Goal: Task Accomplishment & Management: Use online tool/utility

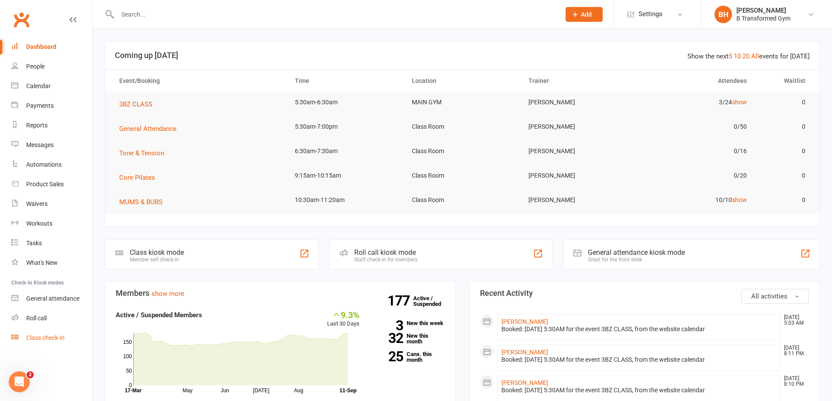
click at [52, 334] on link "Class check-in" at bounding box center [51, 338] width 81 height 20
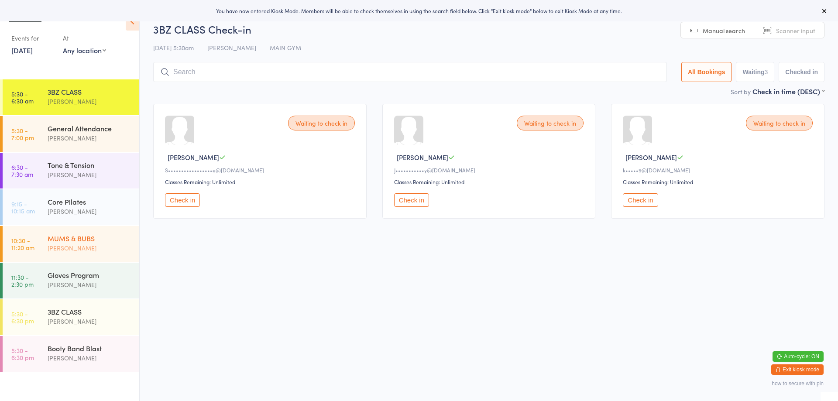
click at [92, 246] on div "[PERSON_NAME]" at bounding box center [90, 248] width 84 height 10
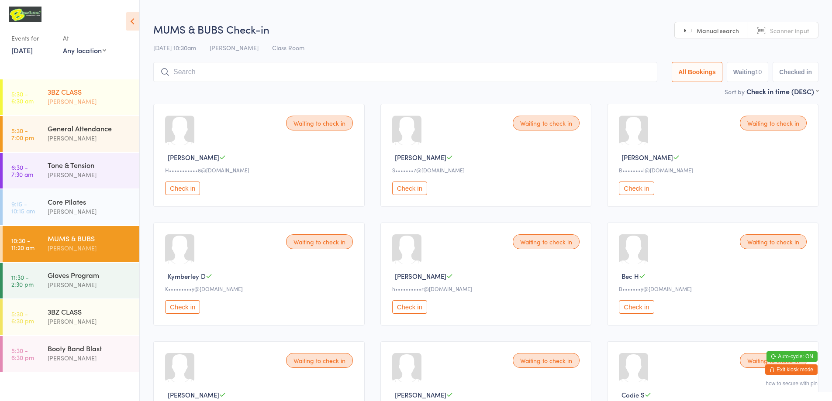
click at [100, 87] on div "3BZ CLASS" at bounding box center [90, 92] width 84 height 10
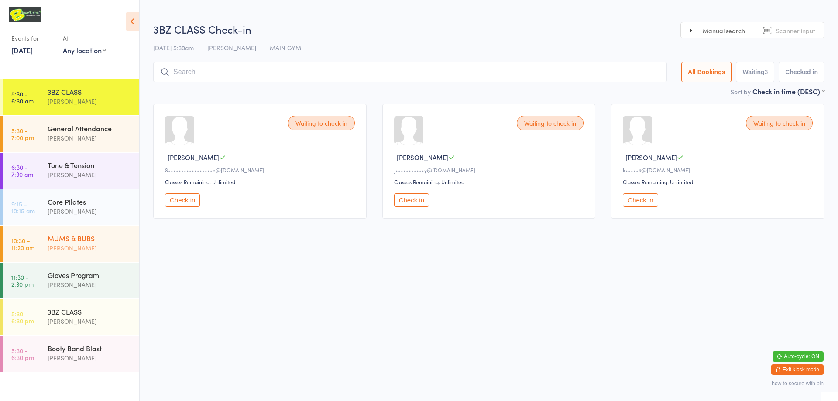
click at [73, 245] on div "[PERSON_NAME]" at bounding box center [90, 248] width 84 height 10
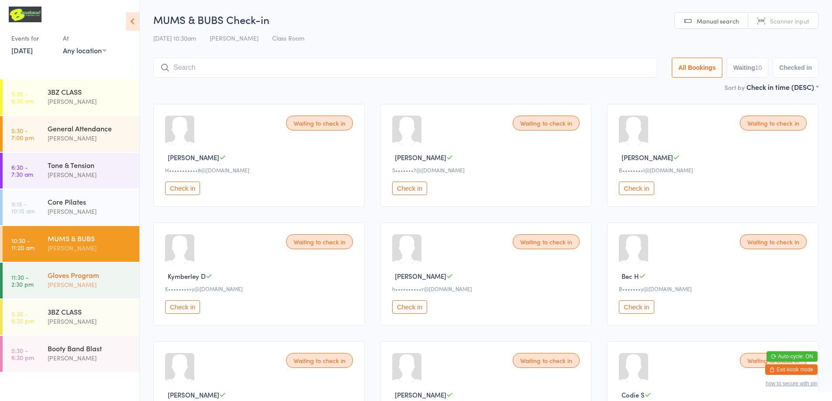
click at [65, 280] on div "Emm Perkins" at bounding box center [90, 285] width 84 height 10
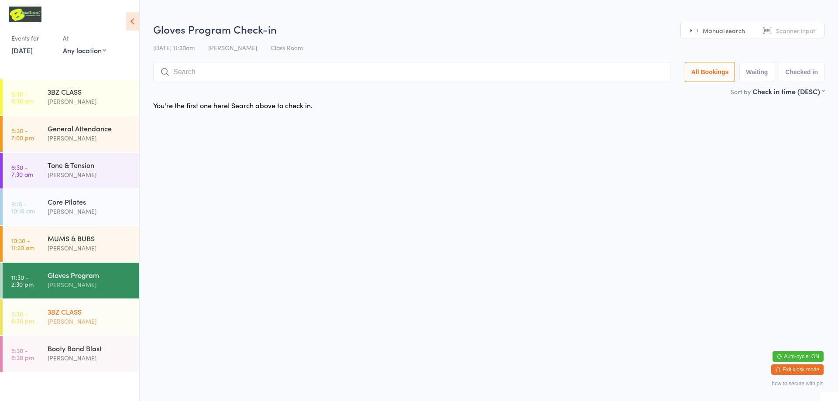
click at [65, 317] on div "Emm Perkins" at bounding box center [90, 322] width 84 height 10
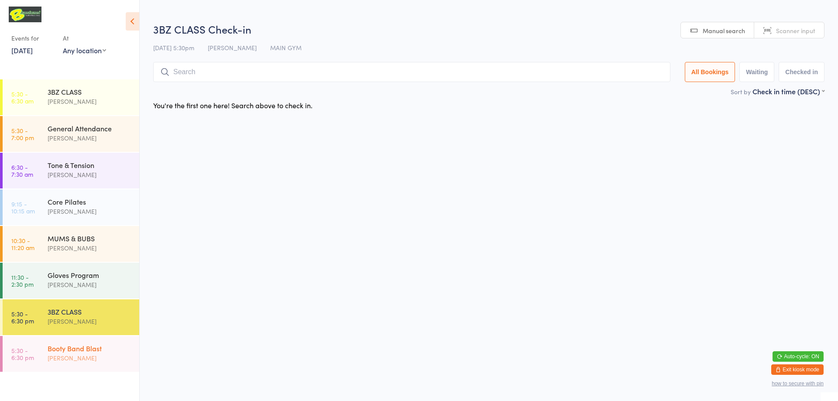
click at [71, 356] on div "[PERSON_NAME]" at bounding box center [90, 358] width 84 height 10
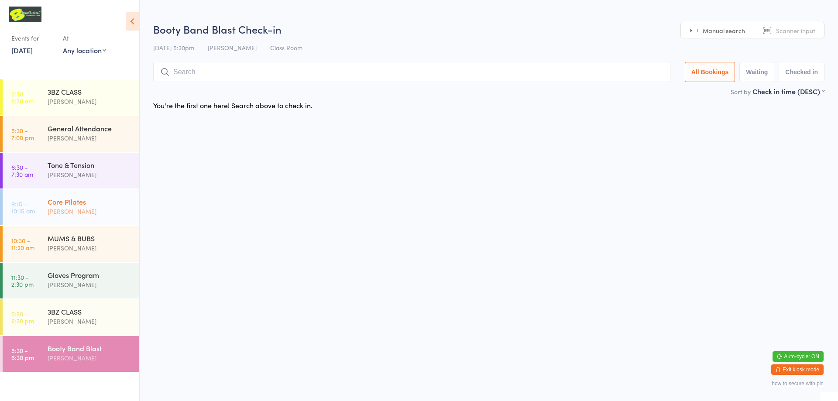
click at [76, 208] on div "[PERSON_NAME]" at bounding box center [90, 212] width 84 height 10
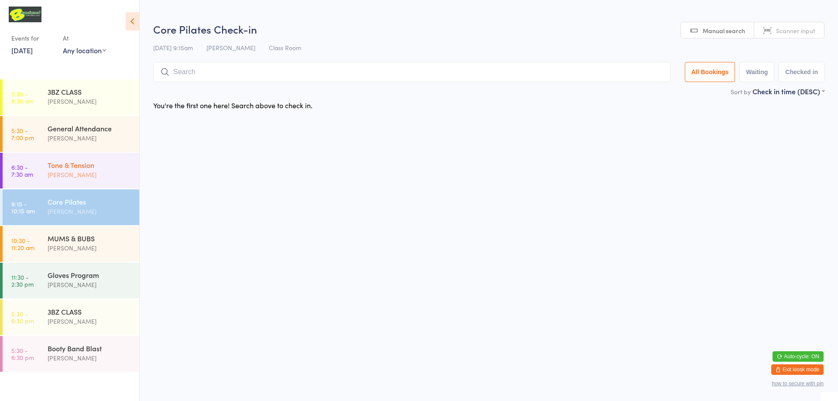
click at [53, 162] on div "Tone & Tension" at bounding box center [90, 165] width 84 height 10
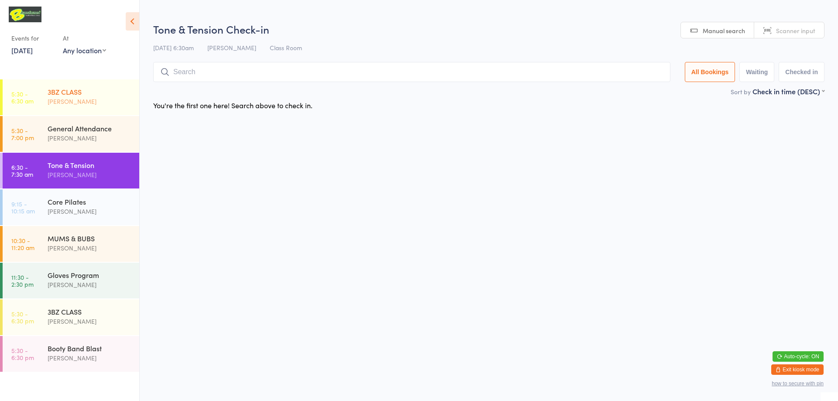
click at [47, 92] on link "5:30 - 6:30 am 3BZ CLASS Blake Hornbrook" at bounding box center [71, 97] width 137 height 36
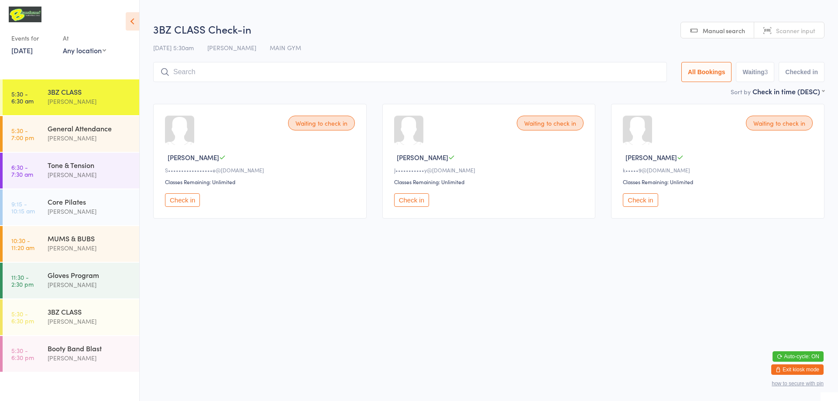
click at [794, 28] on span "Scanner input" at bounding box center [795, 30] width 39 height 9
click at [577, 75] on input "search" at bounding box center [410, 72] width 514 height 20
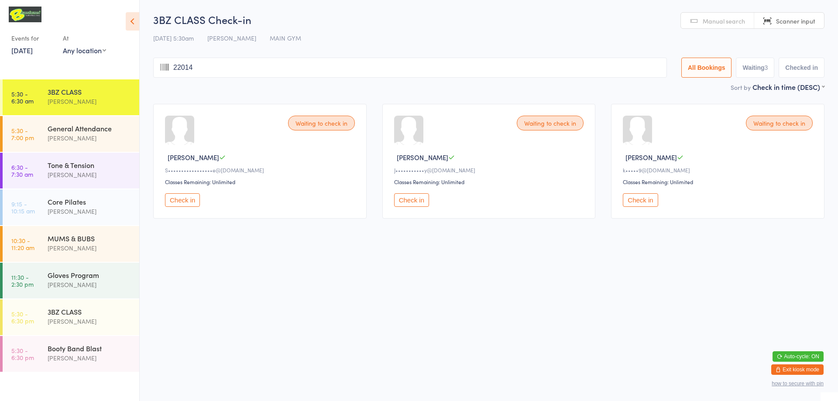
type input "220144"
type input "ta"
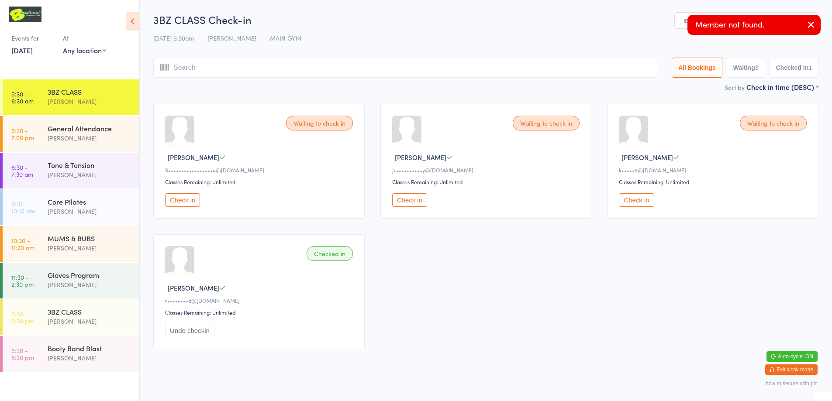
click at [185, 67] on input "search" at bounding box center [405, 68] width 504 height 20
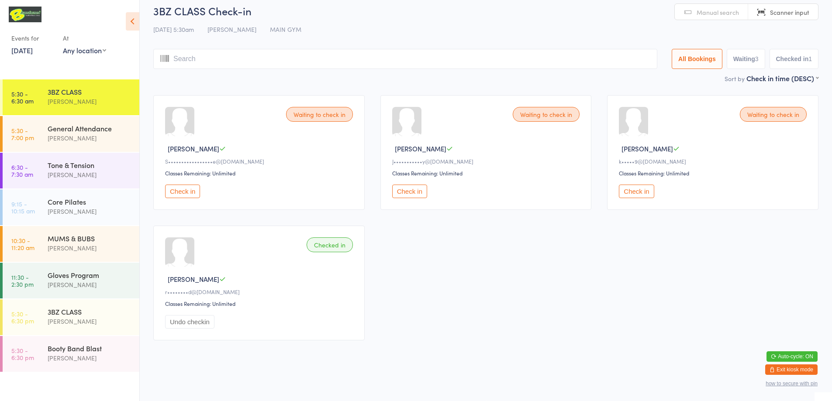
click at [185, 64] on input "search" at bounding box center [405, 59] width 504 height 20
type input "ta"
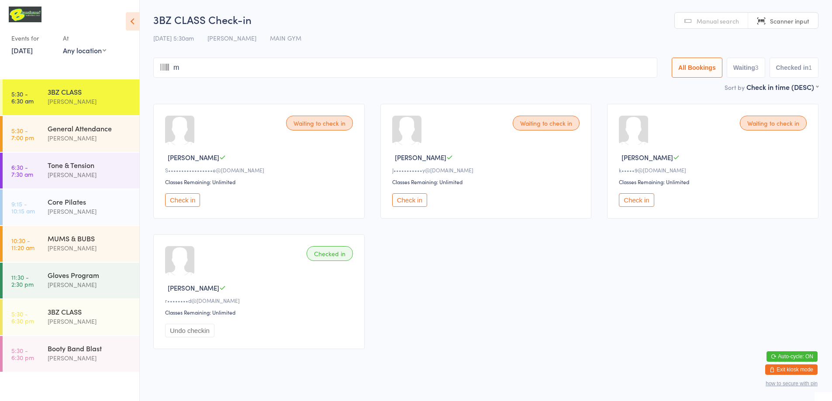
type input "mc"
type input "220128"
type input "la"
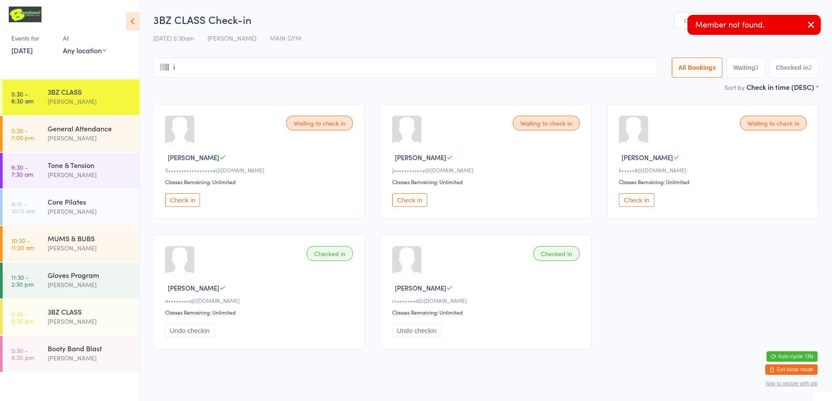
type input "in"
click at [682, 16] on link "Manual search" at bounding box center [711, 21] width 73 height 17
click at [677, 25] on link "Manual search" at bounding box center [711, 21] width 73 height 17
click at [681, 24] on link "Manual search" at bounding box center [711, 21] width 73 height 17
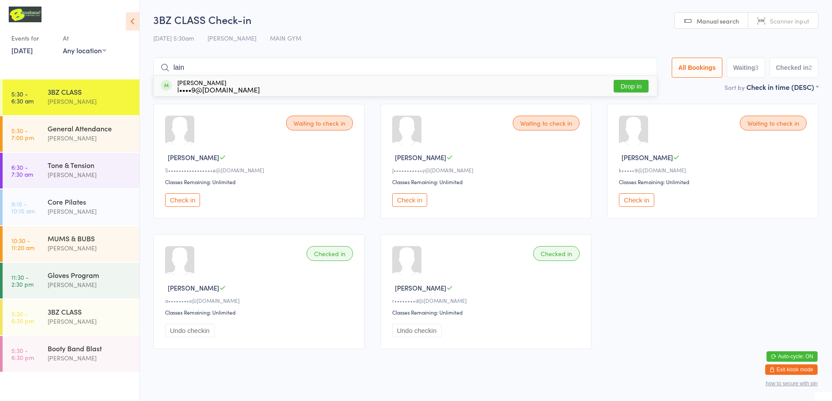
type input "lain"
click at [629, 86] on button "Drop in" at bounding box center [631, 86] width 35 height 13
type input "sue"
click at [183, 90] on div "s••••••••••••t@hotmail.com" at bounding box center [230, 89] width 107 height 7
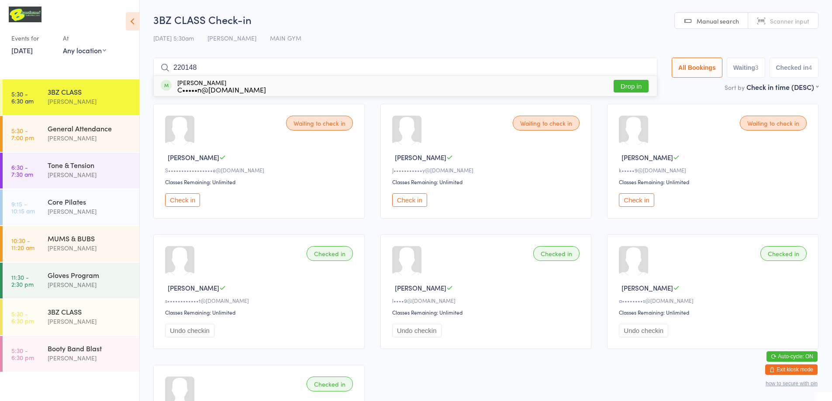
type input "220148"
click at [516, 323] on div "Checked in Lainey P l••••9@hotmail.com Classes Remaining: Unlimited Undo checkin" at bounding box center [485, 292] width 211 height 115
click at [783, 125] on div "Waiting to check in" at bounding box center [773, 123] width 67 height 15
click at [759, 130] on div "Waiting to check in" at bounding box center [773, 123] width 67 height 15
click at [763, 125] on div "Waiting to check in" at bounding box center [773, 123] width 67 height 15
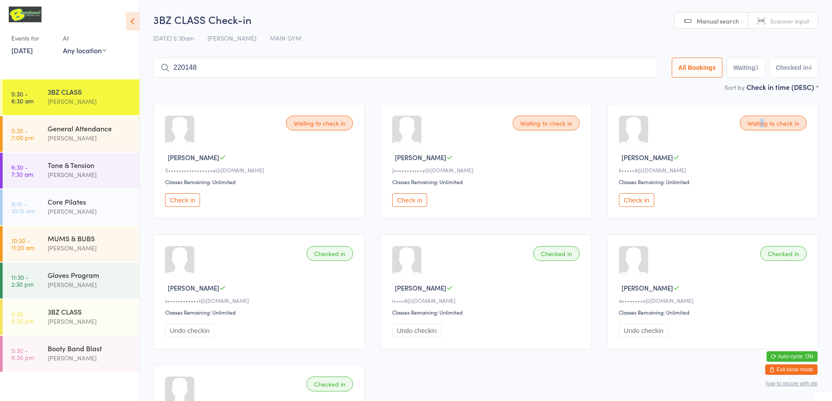
click at [763, 125] on div "Waiting to check in" at bounding box center [773, 123] width 67 height 15
click at [762, 125] on div "Waiting to check in" at bounding box center [773, 123] width 67 height 15
click at [753, 124] on div "Waiting to check in" at bounding box center [773, 123] width 67 height 15
click at [754, 124] on div "Waiting to check in" at bounding box center [773, 123] width 67 height 15
click at [640, 204] on button "Check in" at bounding box center [636, 200] width 35 height 14
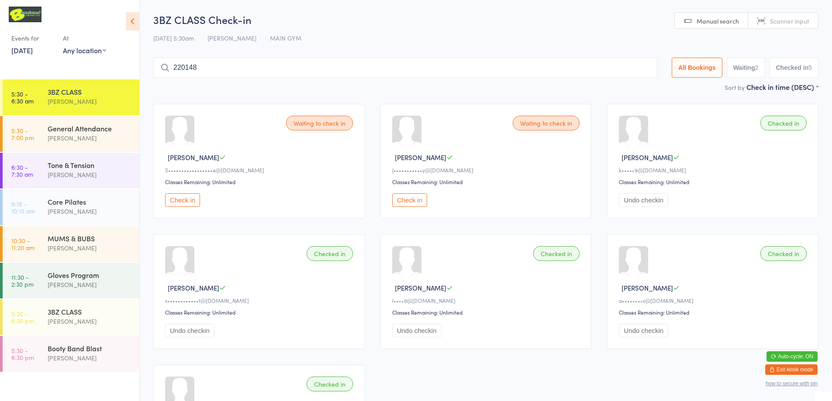
click at [193, 201] on button "Check in" at bounding box center [182, 200] width 35 height 14
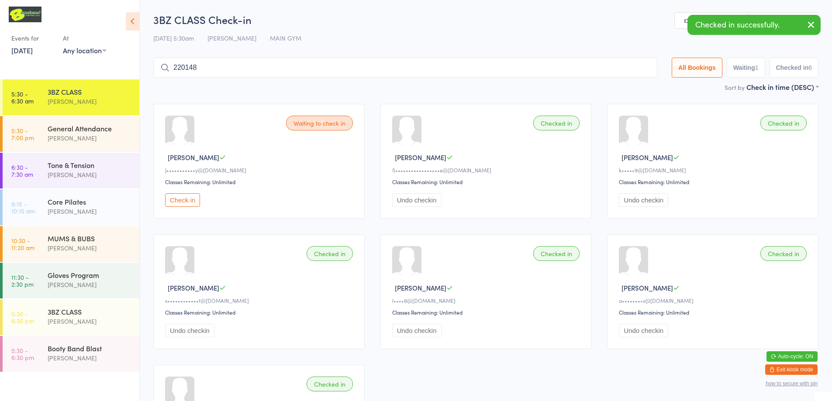
click at [177, 200] on button "Check in" at bounding box center [182, 200] width 35 height 14
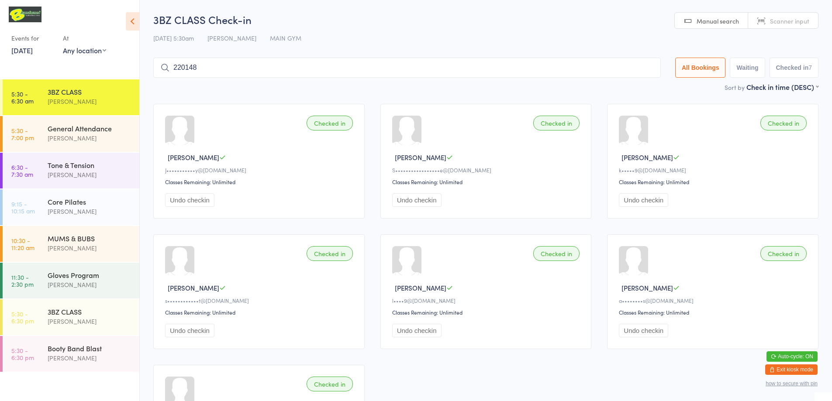
click at [231, 66] on input "220148" at bounding box center [406, 68] width 507 height 20
click at [791, 21] on span "Scanner input" at bounding box center [789, 21] width 39 height 9
type input "220106"
type input "sh"
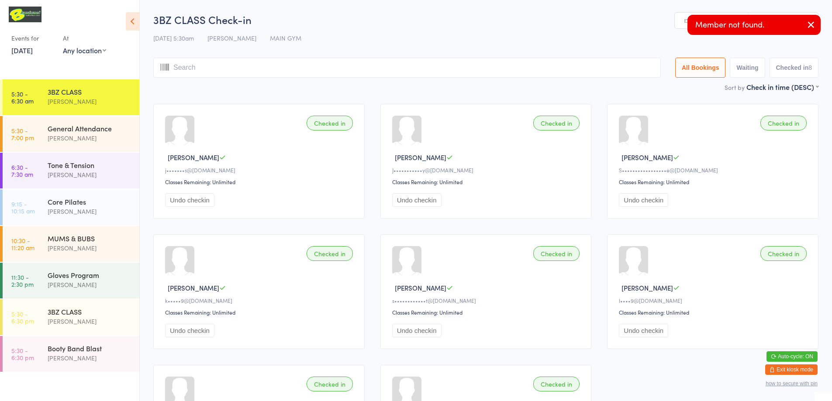
type input "i"
type input "ss"
type input "hi"
click at [711, 17] on span "Manual search" at bounding box center [718, 21] width 42 height 9
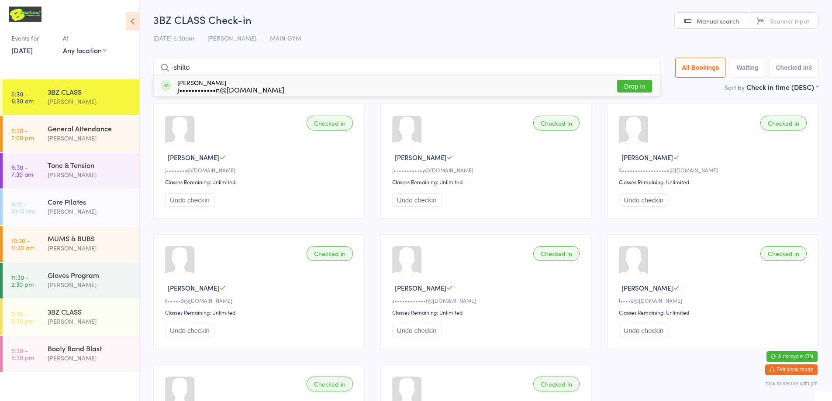
type input "shilton"
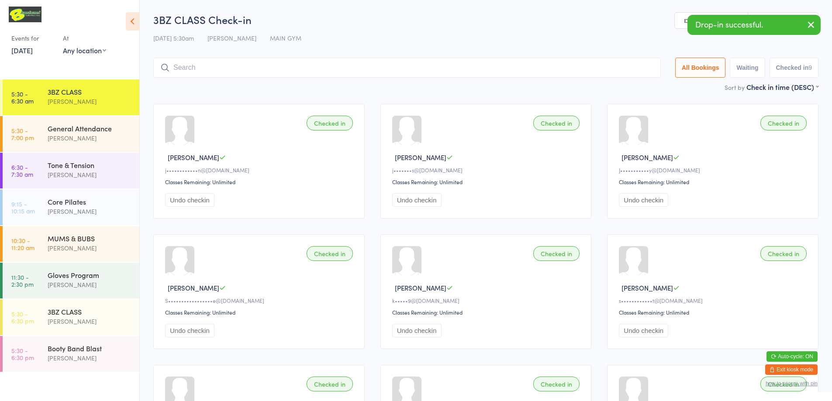
click at [341, 128] on div "Checked in" at bounding box center [330, 123] width 46 height 15
click at [373, 66] on input "search" at bounding box center [406, 68] width 507 height 20
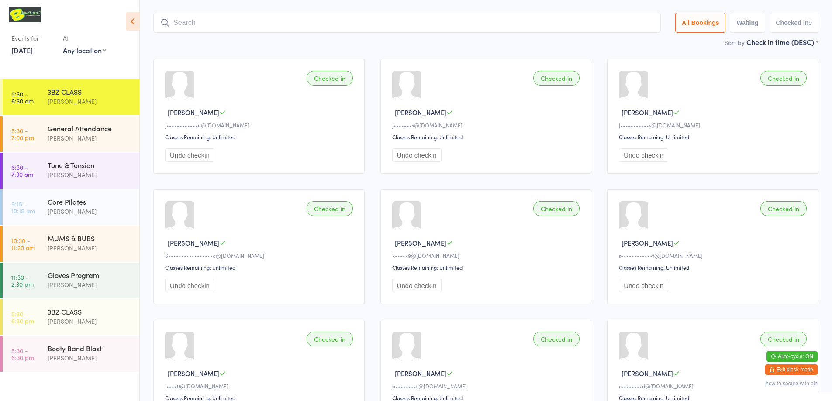
scroll to position [58, 0]
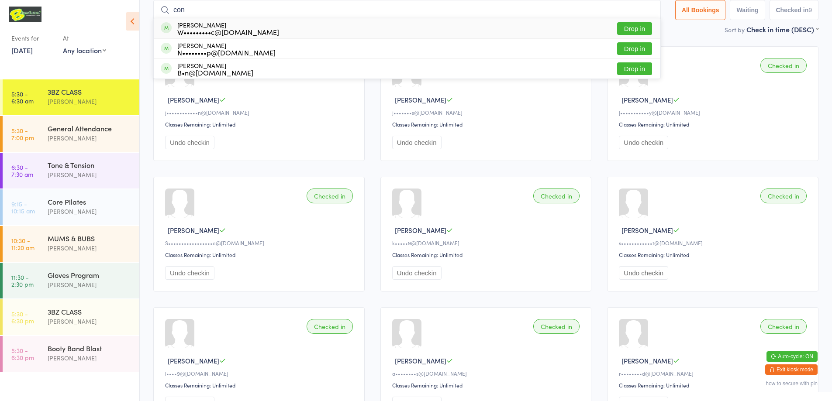
type input "con"
click at [628, 31] on button "Drop in" at bounding box center [634, 28] width 35 height 13
type input "cone"
click at [628, 50] on button "Drop in" at bounding box center [631, 48] width 35 height 13
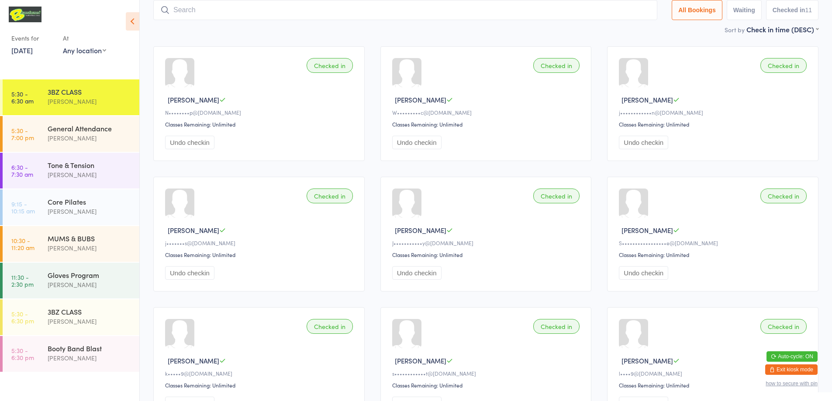
click at [186, 11] on input "search" at bounding box center [405, 10] width 504 height 20
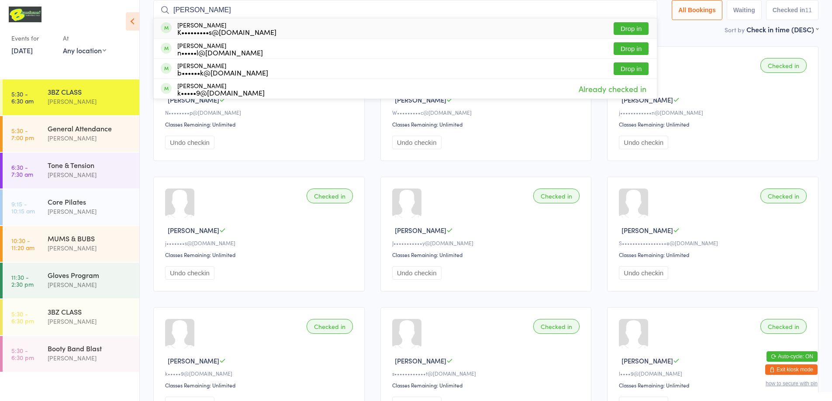
type input "kylie"
click at [631, 27] on button "Drop in" at bounding box center [631, 28] width 35 height 13
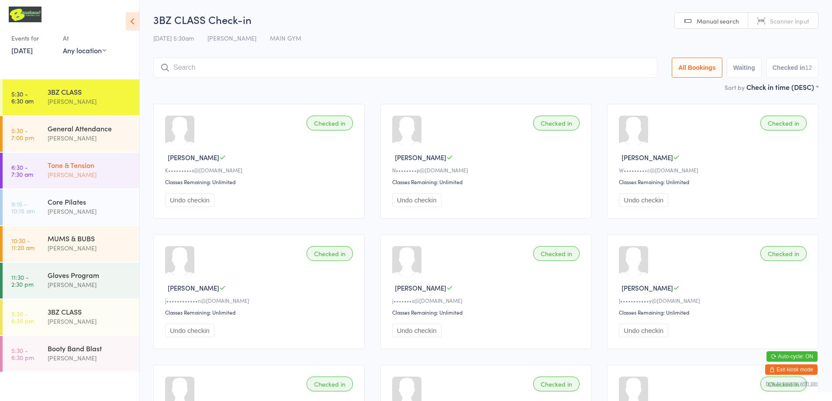
click at [115, 166] on div "Tone & Tension" at bounding box center [90, 165] width 84 height 10
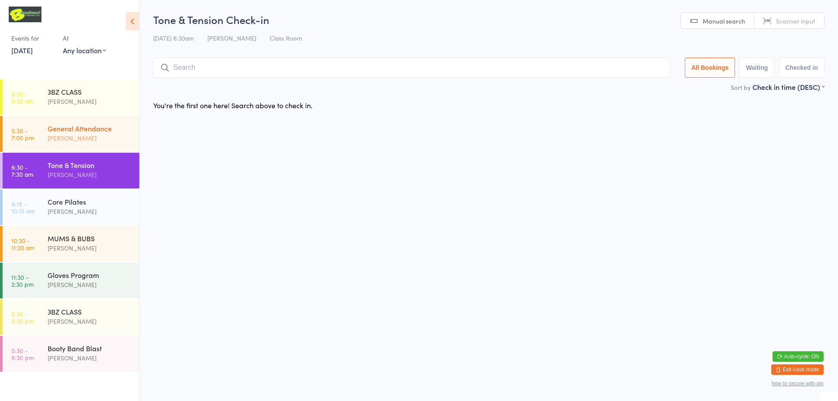
click at [116, 131] on div "General Attendance" at bounding box center [90, 129] width 84 height 10
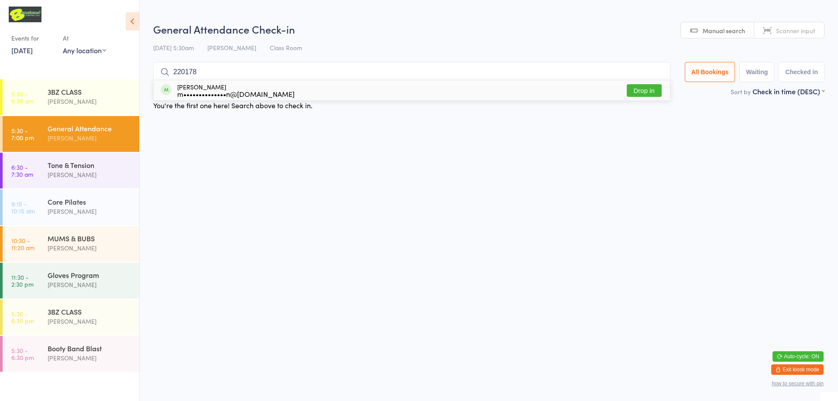
type input "220178"
click at [418, 30] on span "Scanner input" at bounding box center [795, 30] width 39 height 9
type input "220178"
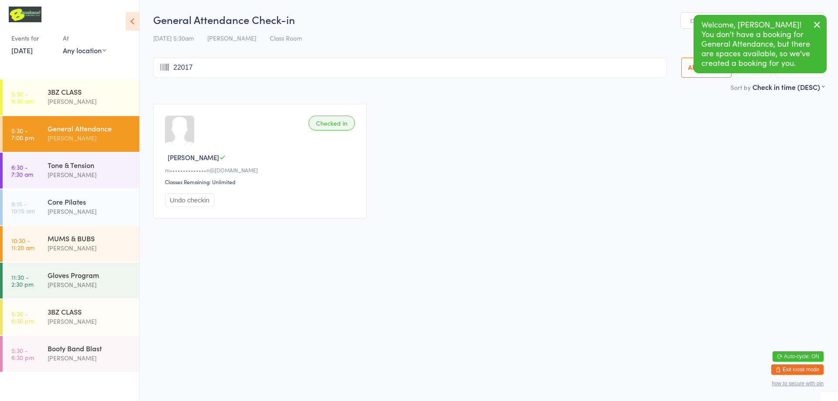
type input "220179"
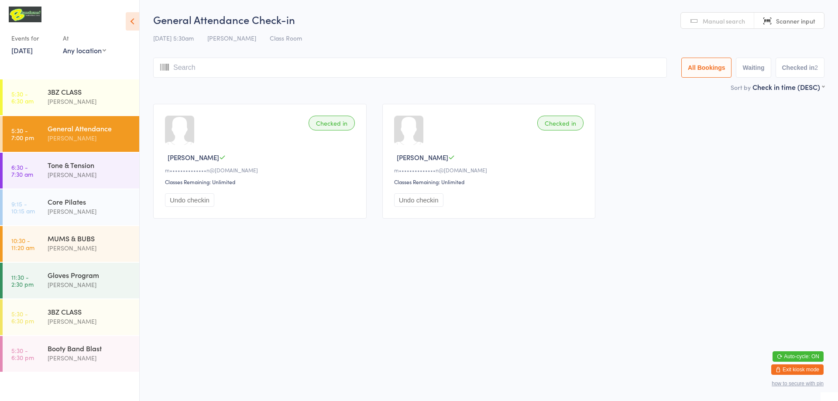
drag, startPoint x: 65, startPoint y: 129, endPoint x: 65, endPoint y: 123, distance: 6.1
click at [65, 129] on div "General Attendance" at bounding box center [90, 129] width 84 height 10
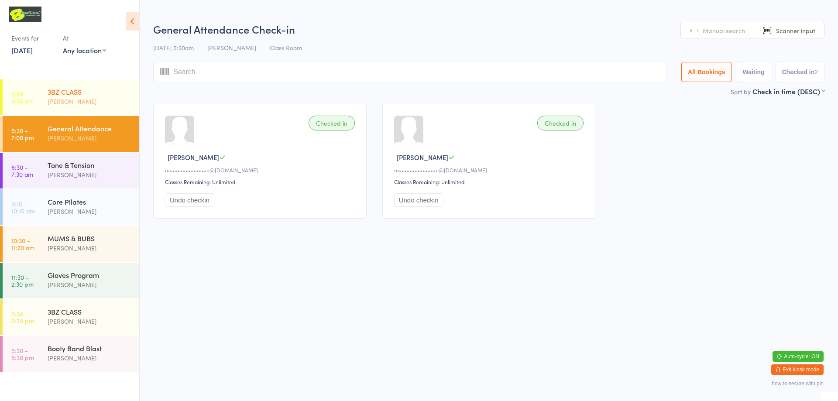
click at [70, 101] on div "[PERSON_NAME]" at bounding box center [90, 102] width 84 height 10
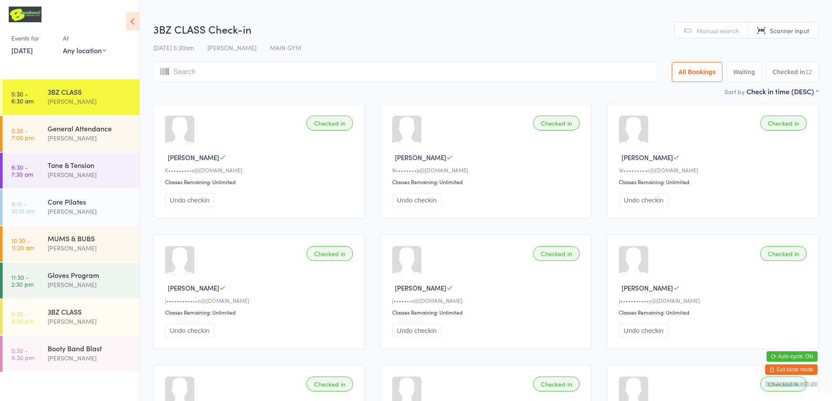
click at [259, 69] on input "search" at bounding box center [405, 72] width 504 height 20
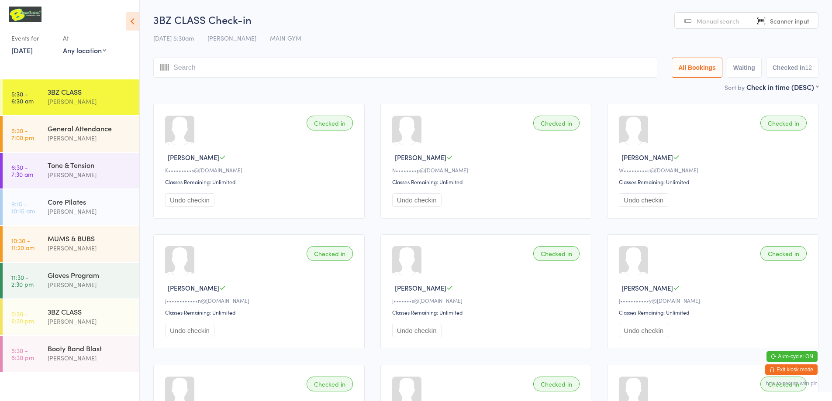
click at [215, 64] on input "search" at bounding box center [405, 68] width 504 height 20
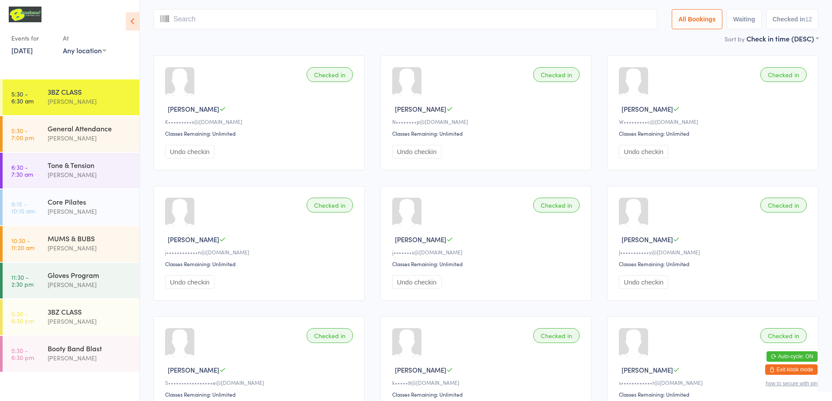
scroll to position [58, 0]
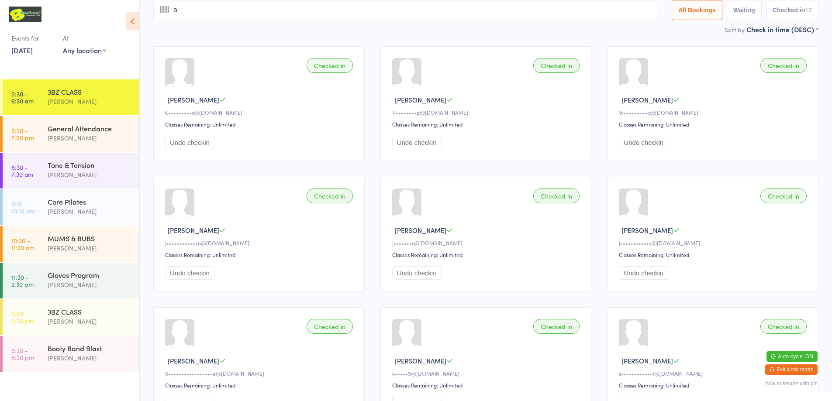
type input "ai"
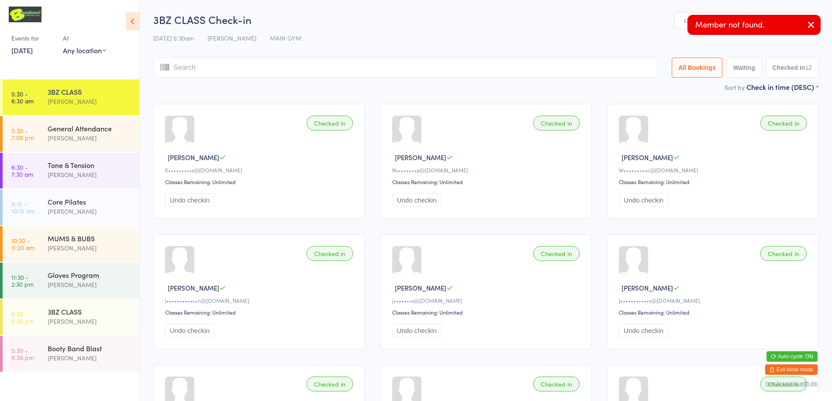
click at [418, 21] on link "Manual search" at bounding box center [711, 21] width 73 height 17
click at [415, 69] on input "search" at bounding box center [405, 68] width 504 height 20
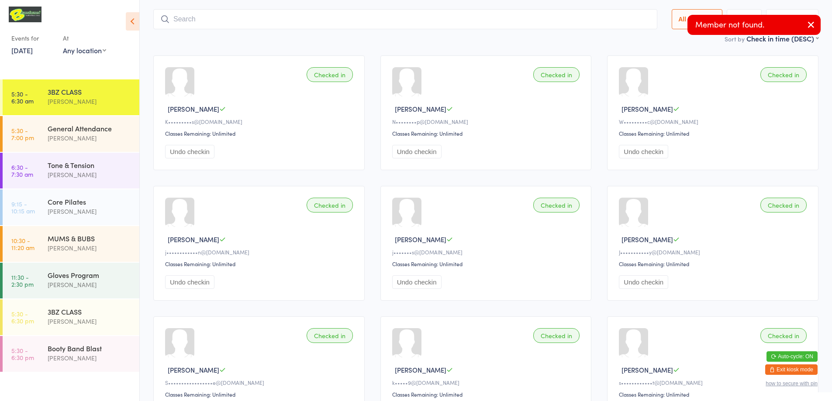
scroll to position [58, 0]
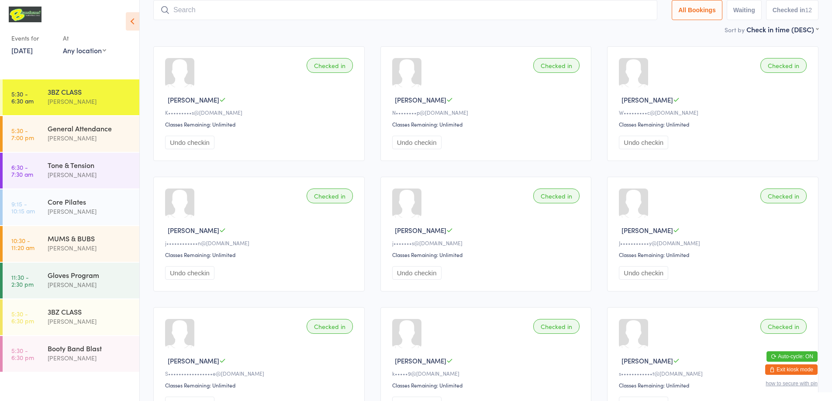
click at [350, 7] on input "search" at bounding box center [405, 10] width 504 height 20
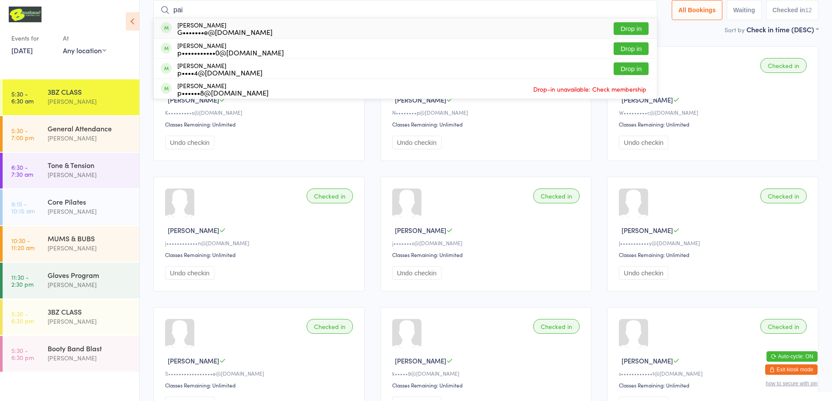
type input "pai"
click at [418, 24] on button "Drop in" at bounding box center [631, 28] width 35 height 13
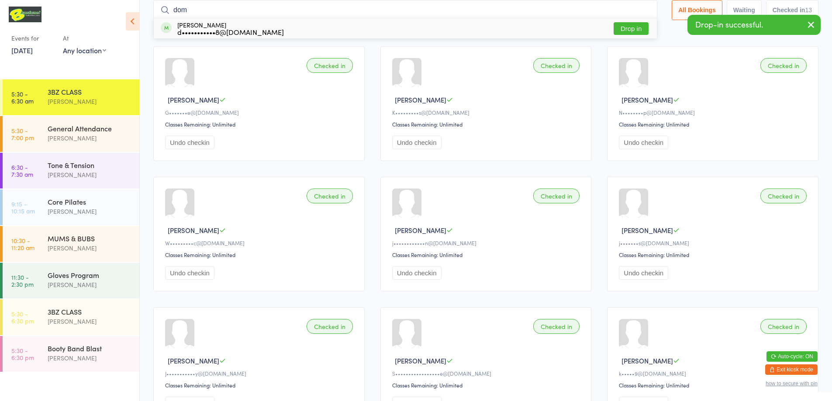
type input "dom"
click at [418, 27] on button "Drop in" at bounding box center [631, 28] width 35 height 13
click at [418, 6] on input "search" at bounding box center [405, 10] width 504 height 20
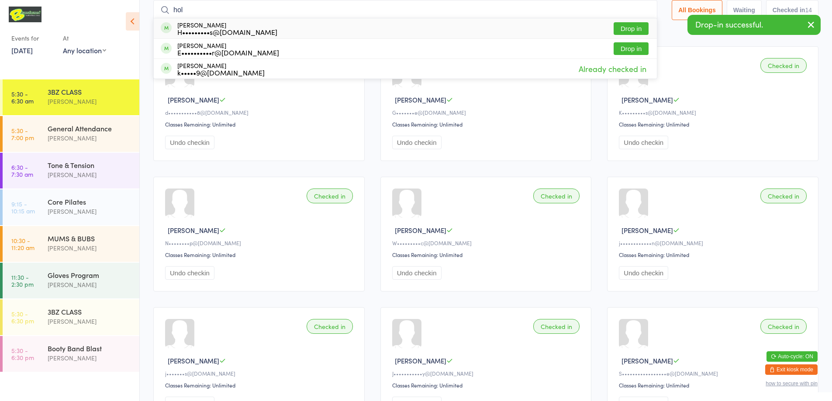
type input "hol"
click at [418, 28] on button "Drop in" at bounding box center [631, 28] width 35 height 13
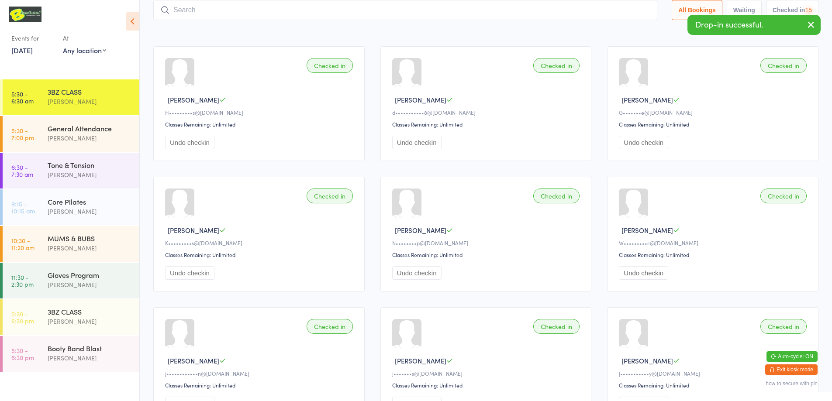
click at [418, 11] on input "search" at bounding box center [405, 10] width 504 height 20
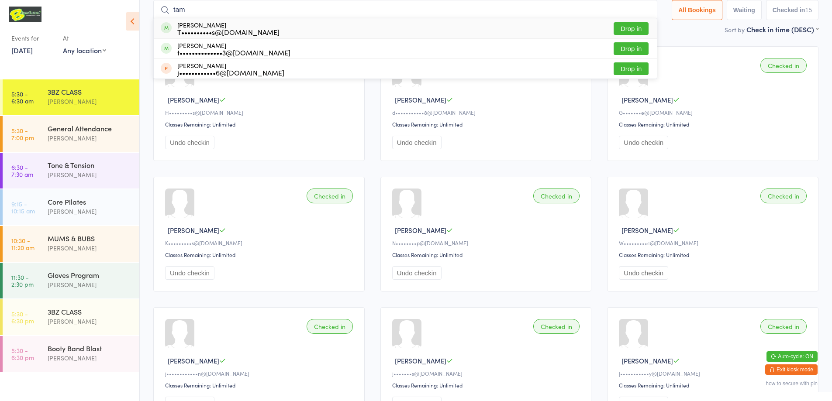
type input "tam"
click at [418, 31] on button "Drop in" at bounding box center [631, 28] width 35 height 13
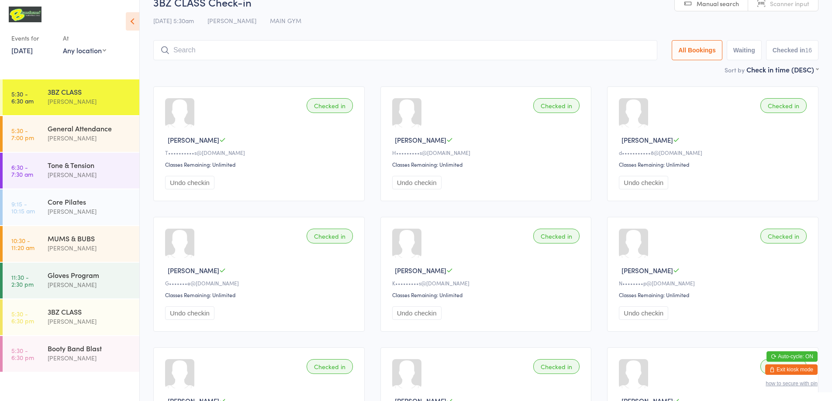
scroll to position [0, 0]
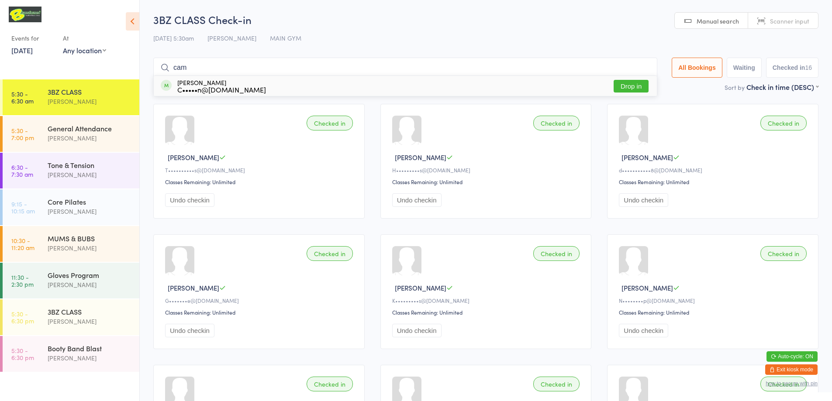
type input "cam"
click at [418, 87] on button "Drop in" at bounding box center [631, 86] width 35 height 13
type input "n"
click at [88, 129] on div "General Attendance" at bounding box center [90, 129] width 84 height 10
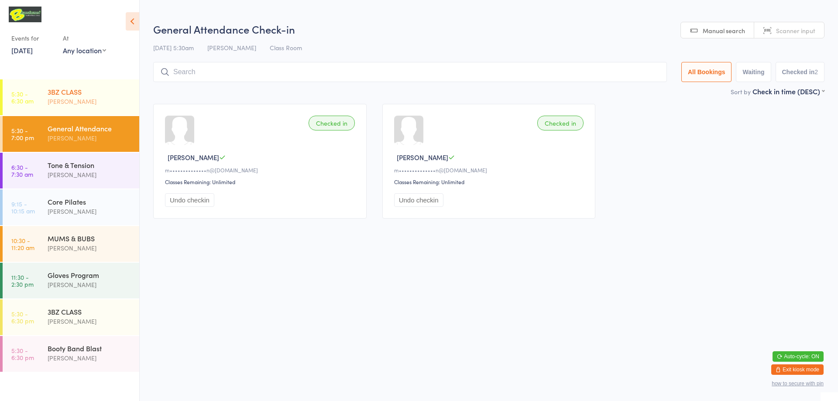
click at [91, 94] on div "3BZ CLASS" at bounding box center [90, 92] width 84 height 10
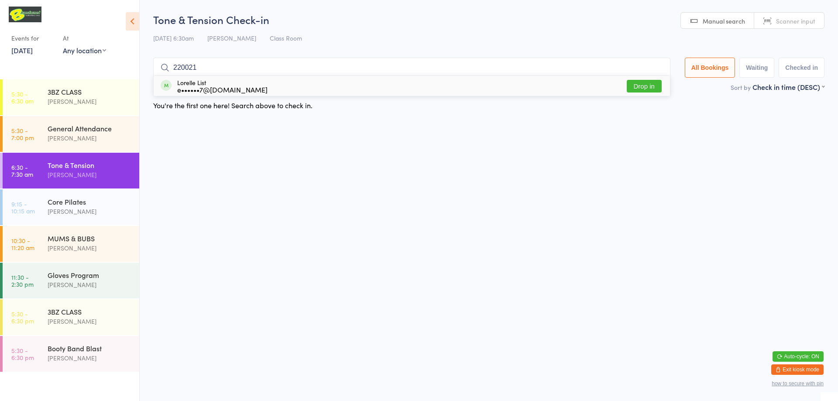
type input "220021"
click at [418, 85] on button "Drop in" at bounding box center [644, 86] width 35 height 13
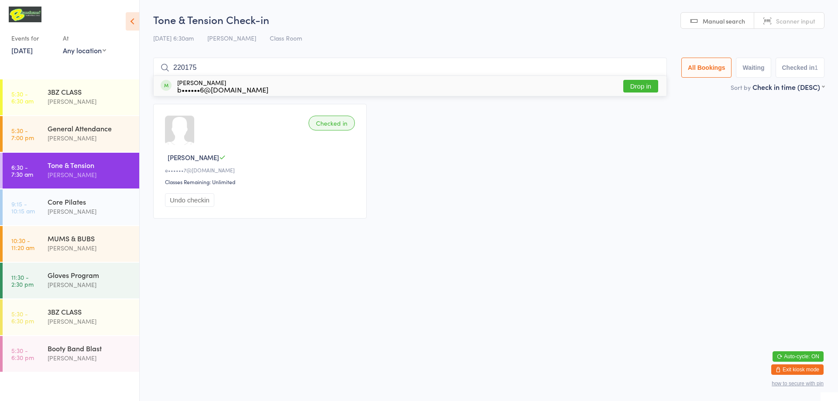
type input "220175"
click at [418, 85] on button "Drop in" at bounding box center [641, 86] width 35 height 13
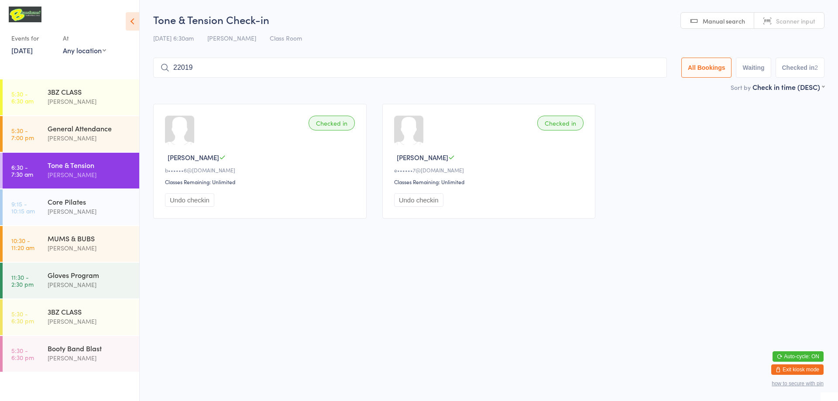
type input "220198"
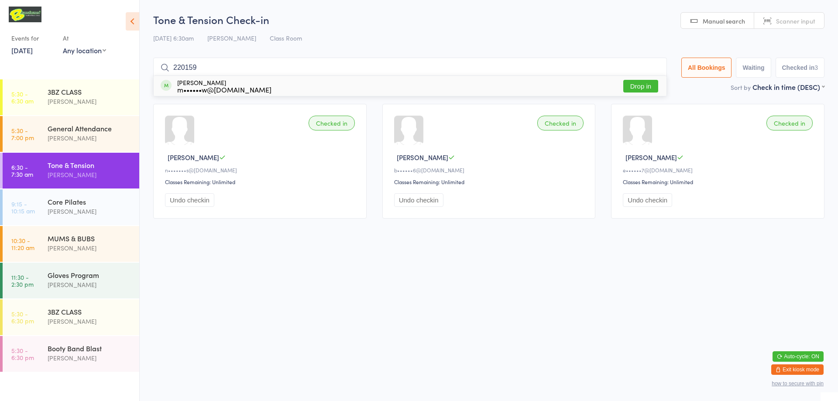
type input "220159"
click at [418, 85] on button "Drop in" at bounding box center [641, 86] width 35 height 13
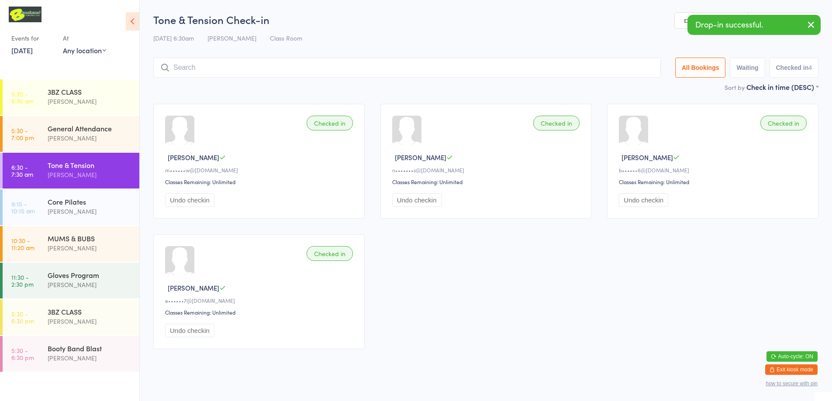
click at [418, 12] on div "Manual search Scanner input" at bounding box center [746, 20] width 144 height 17
click at [418, 13] on link "Scanner input" at bounding box center [783, 21] width 70 height 17
click at [418, 21] on span "Manual search" at bounding box center [718, 21] width 42 height 9
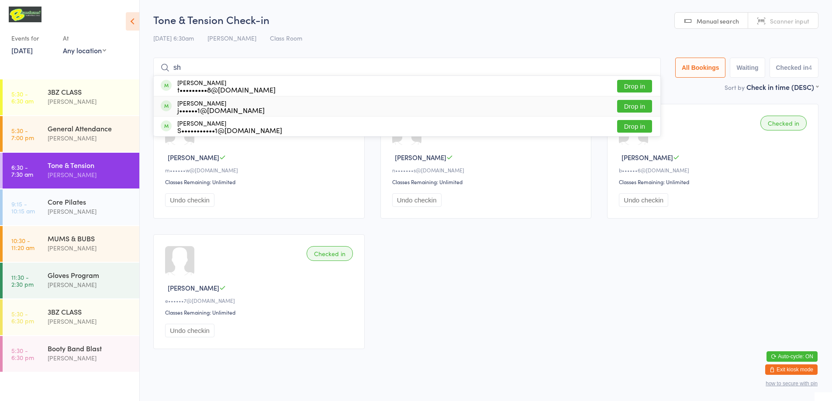
type input "sh"
click at [185, 111] on div "j••••••1@bigpond.com" at bounding box center [220, 110] width 87 height 7
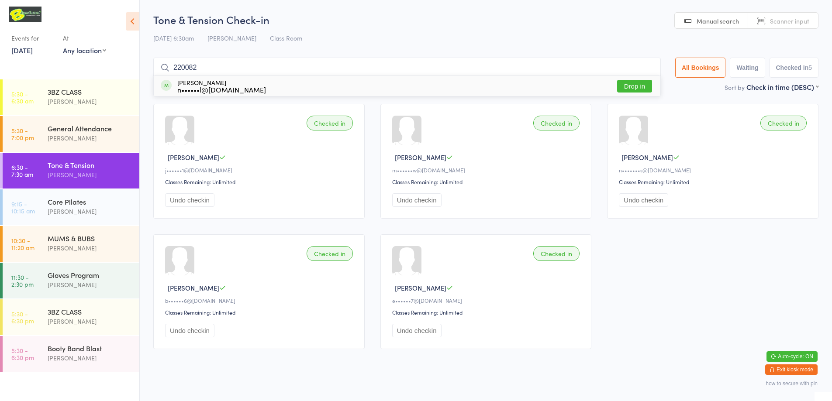
type input "220082"
click at [418, 86] on button "Drop in" at bounding box center [634, 86] width 35 height 13
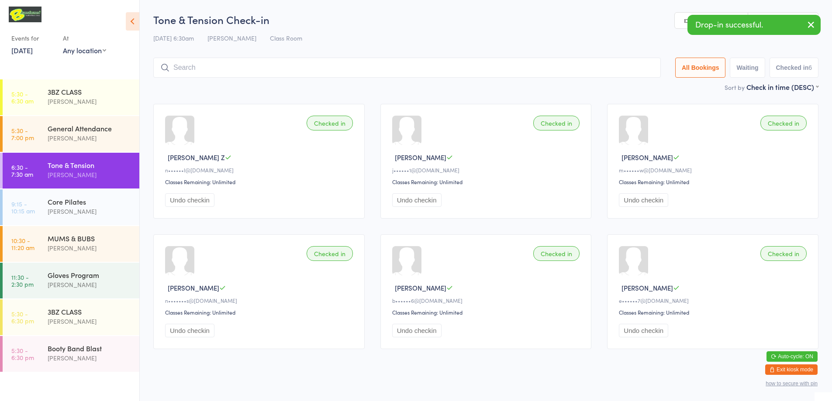
click at [418, 14] on link "Scanner input" at bounding box center [783, 21] width 70 height 17
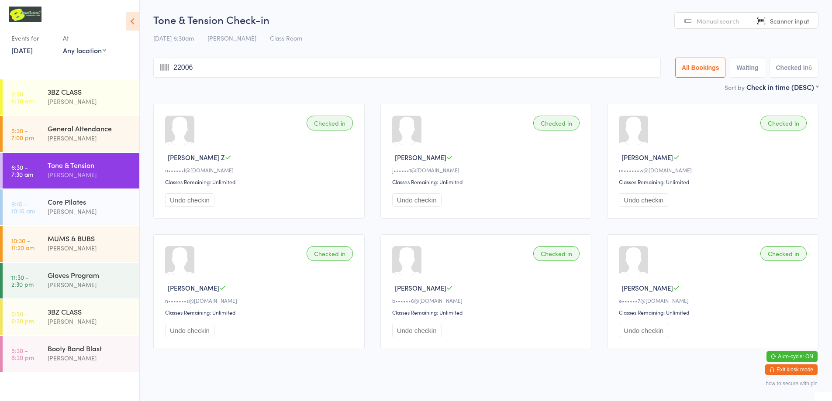
type input "220065"
type input "220127"
type input "220109"
